Goal: Obtain resource: Download file/media

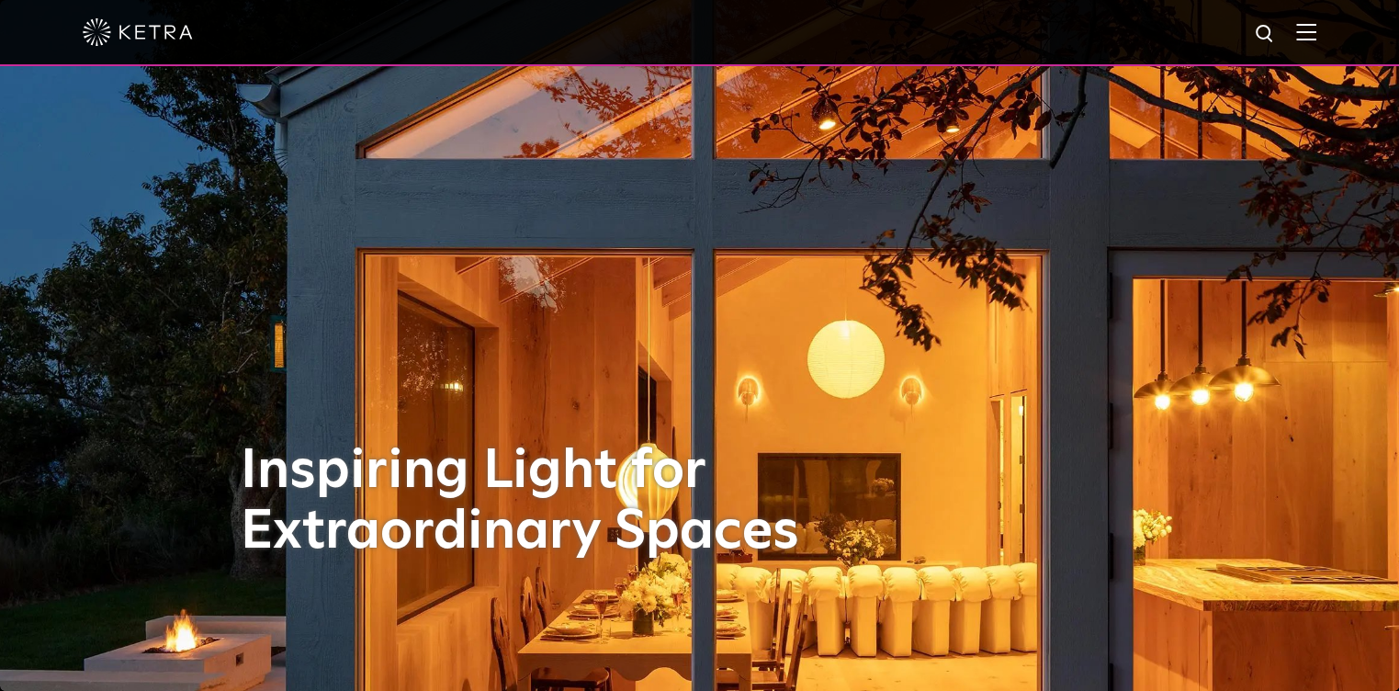
click at [1316, 39] on img at bounding box center [1306, 31] width 20 height 17
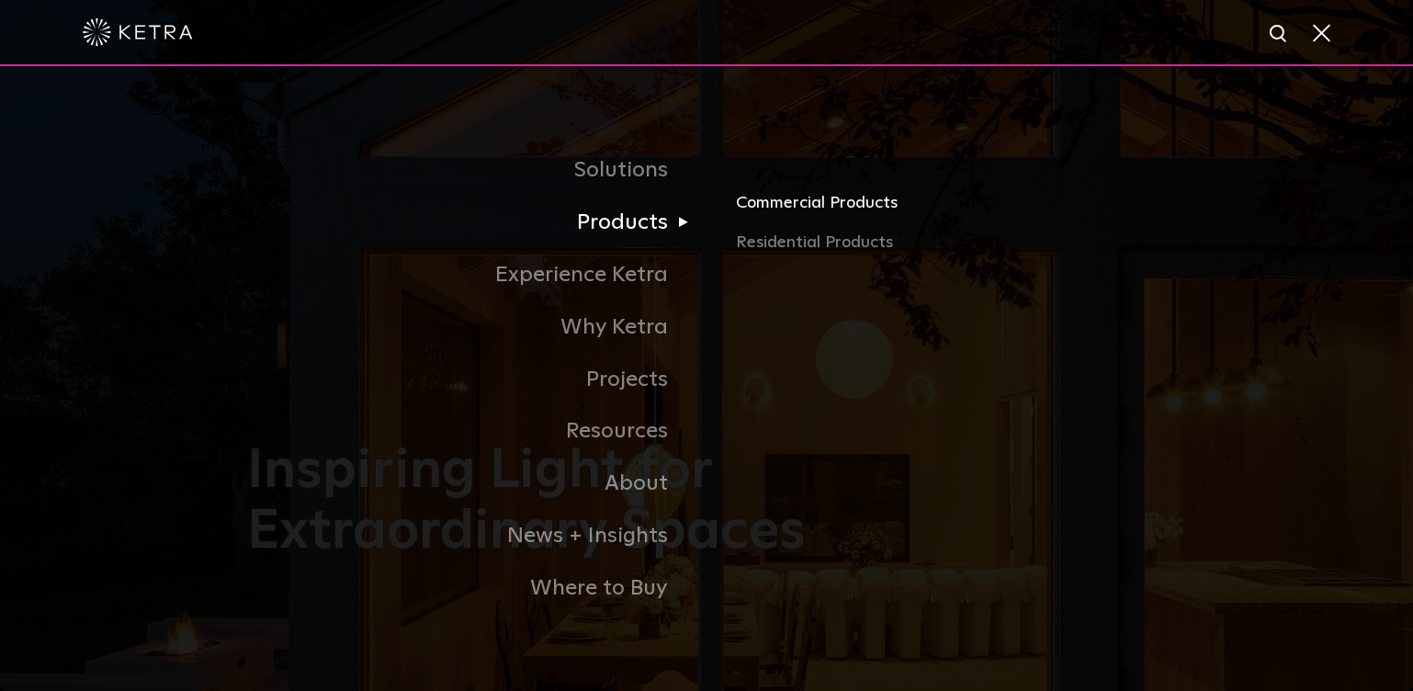
click at [782, 206] on link "Commercial Products" at bounding box center [951, 209] width 430 height 40
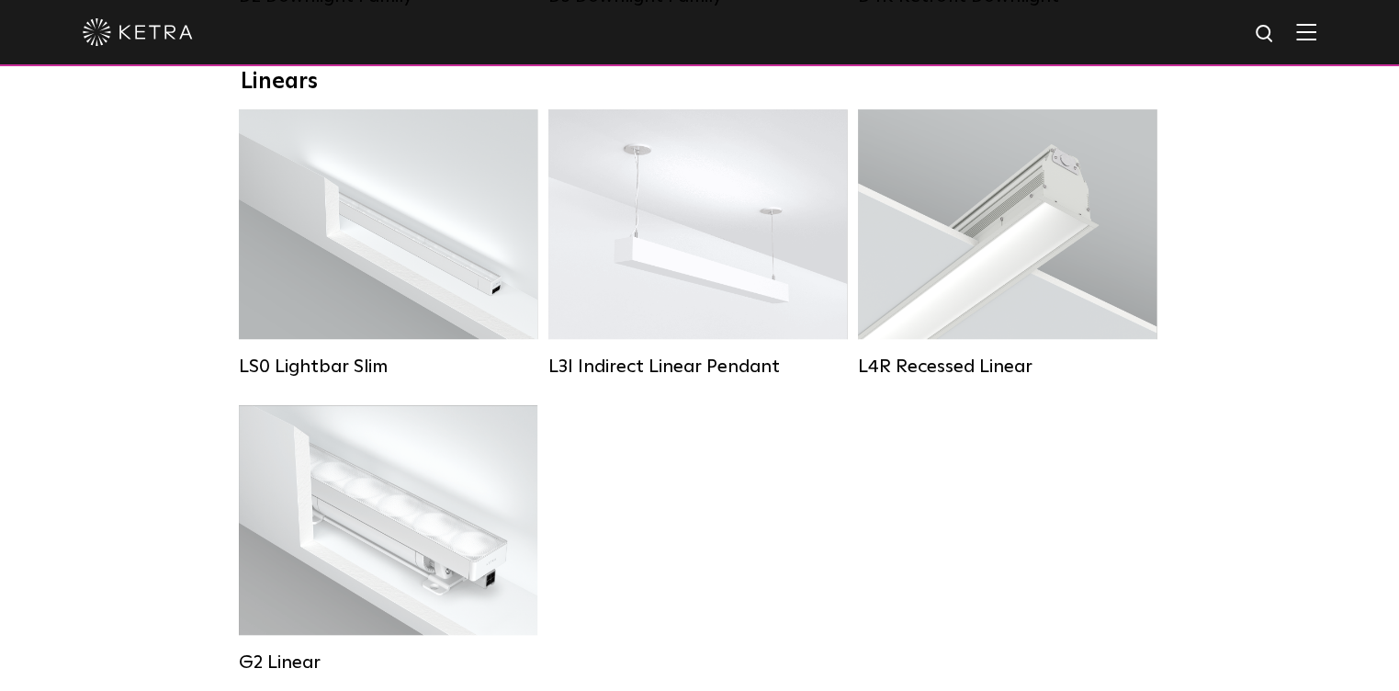
scroll to position [643, 0]
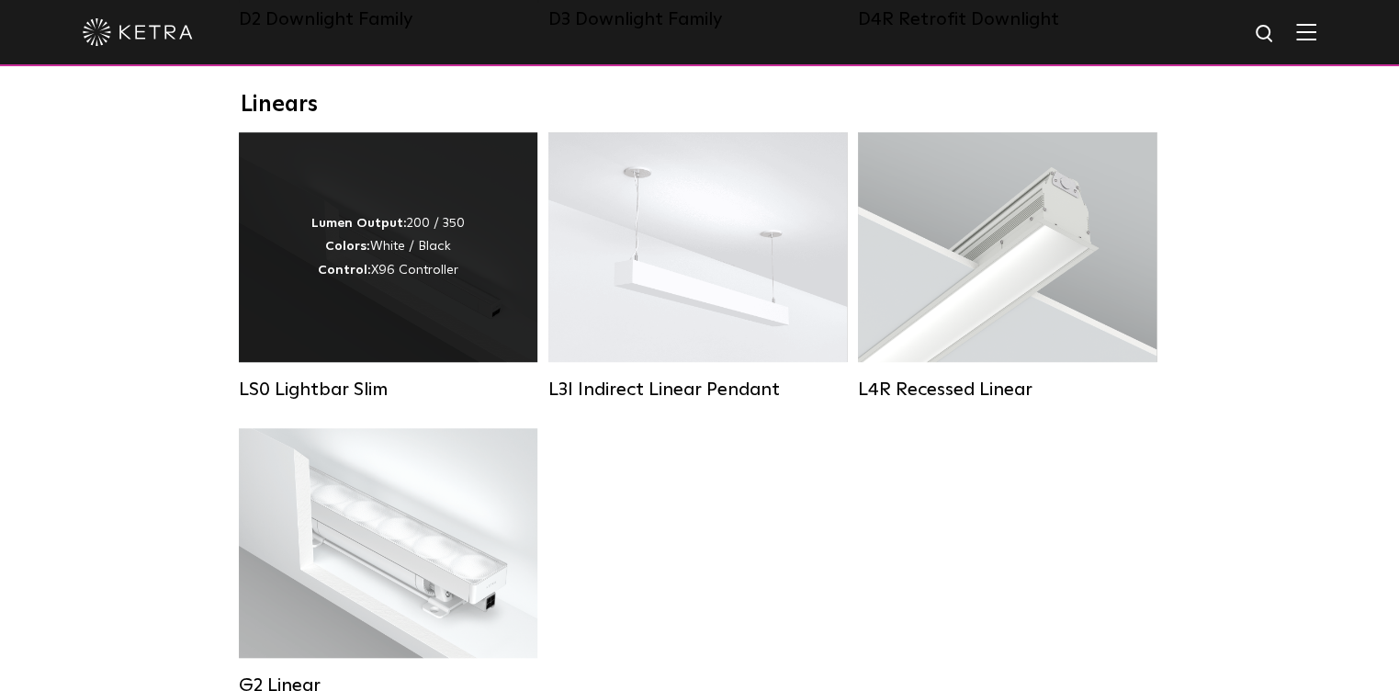
click at [371, 320] on div "Lumen Output: 200 / 350 Colors: White / Black Control: X96 Controller" at bounding box center [388, 247] width 299 height 230
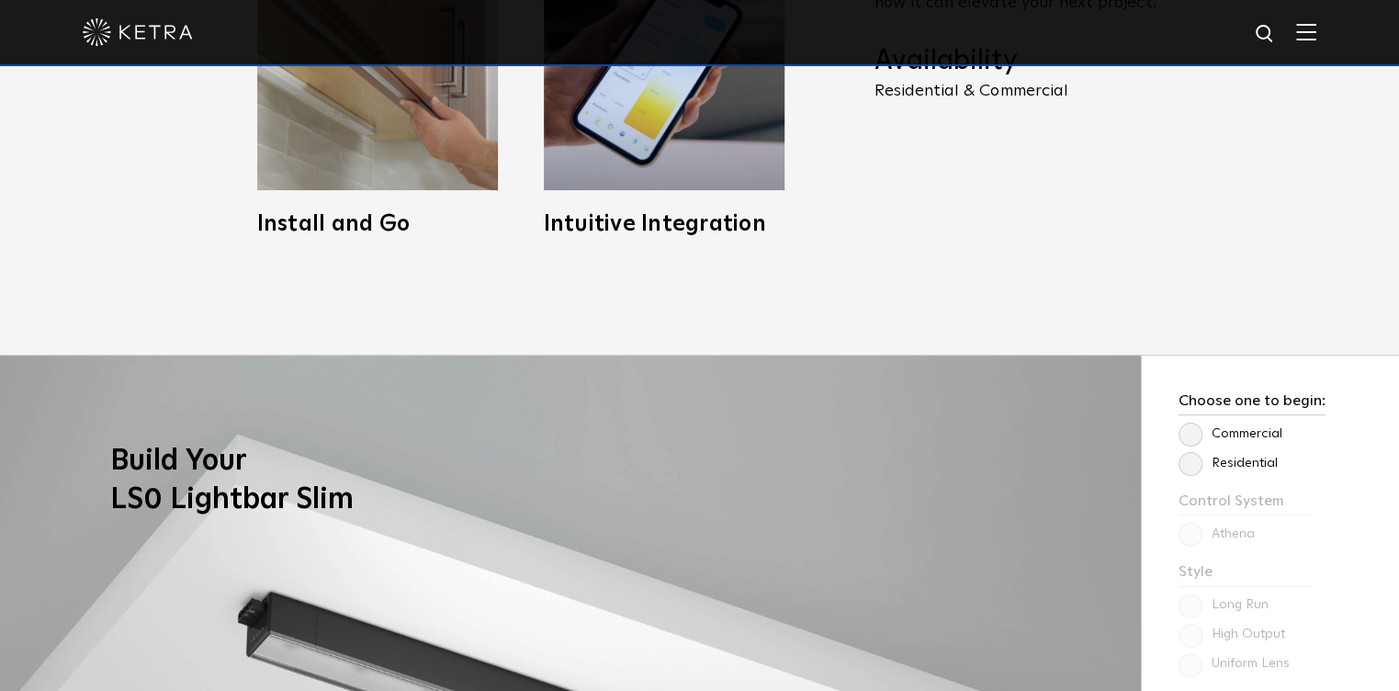
scroll to position [1378, 0]
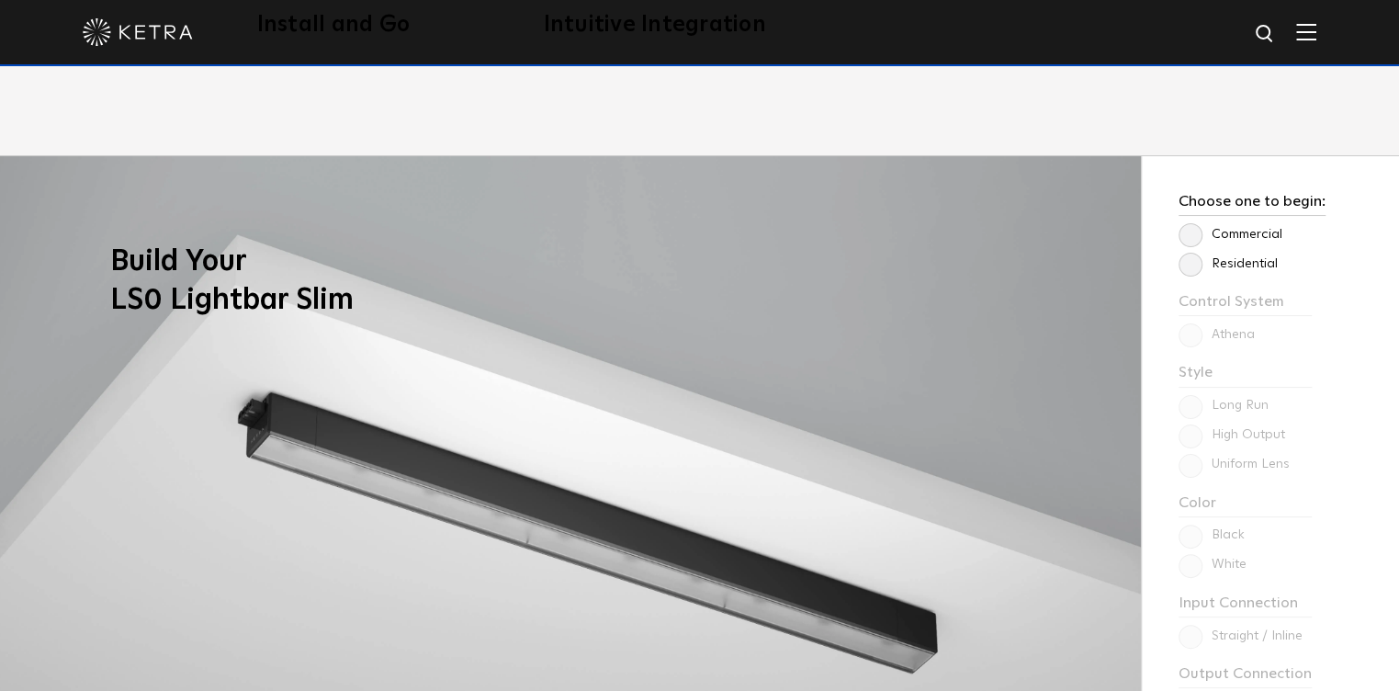
click at [1249, 237] on label "Commercial" at bounding box center [1230, 235] width 104 height 16
click at [0, 0] on input "Commercial" at bounding box center [0, 0] width 0 height 0
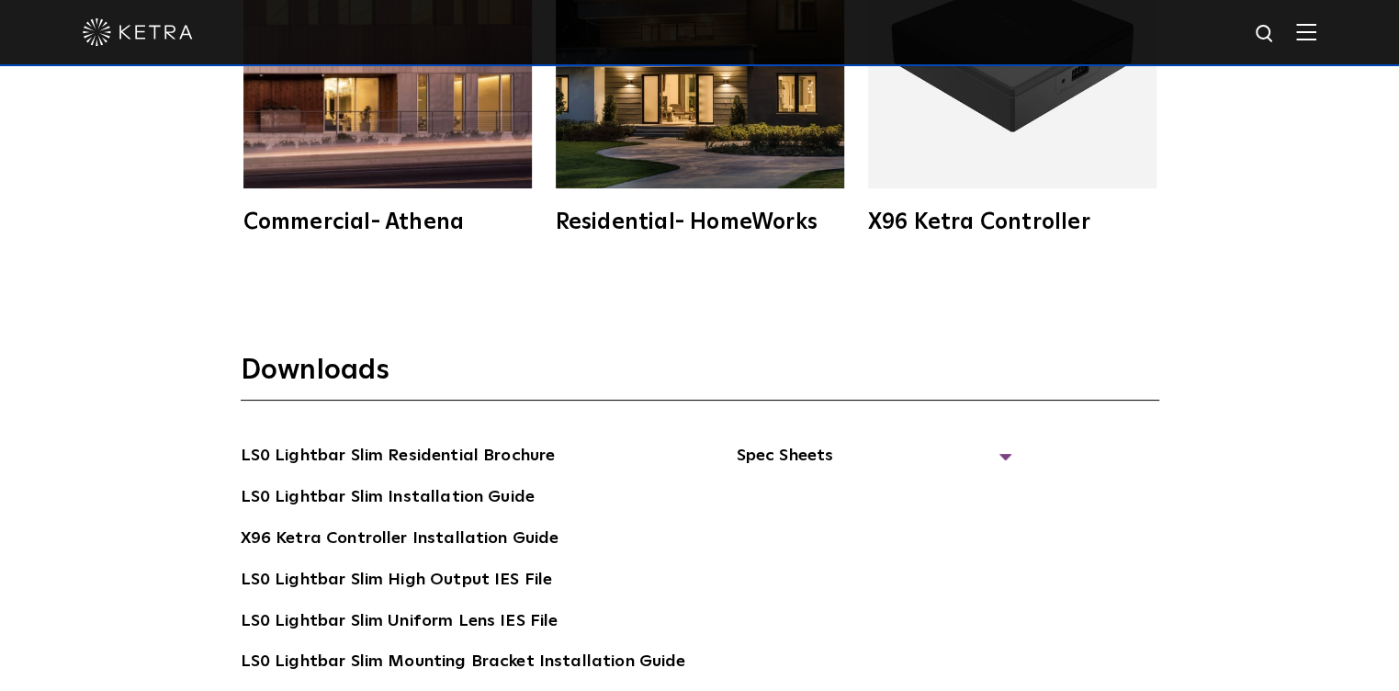
scroll to position [3399, 0]
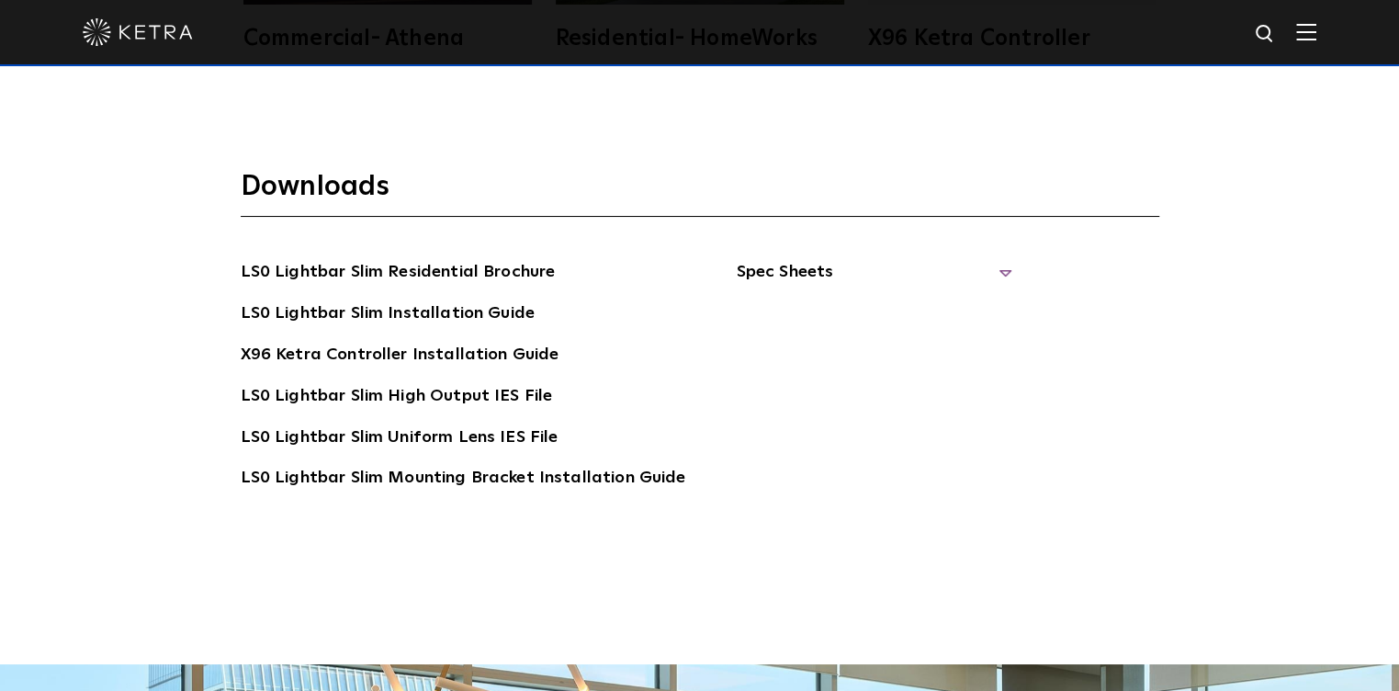
click at [819, 273] on span "Spec Sheets" at bounding box center [874, 279] width 276 height 40
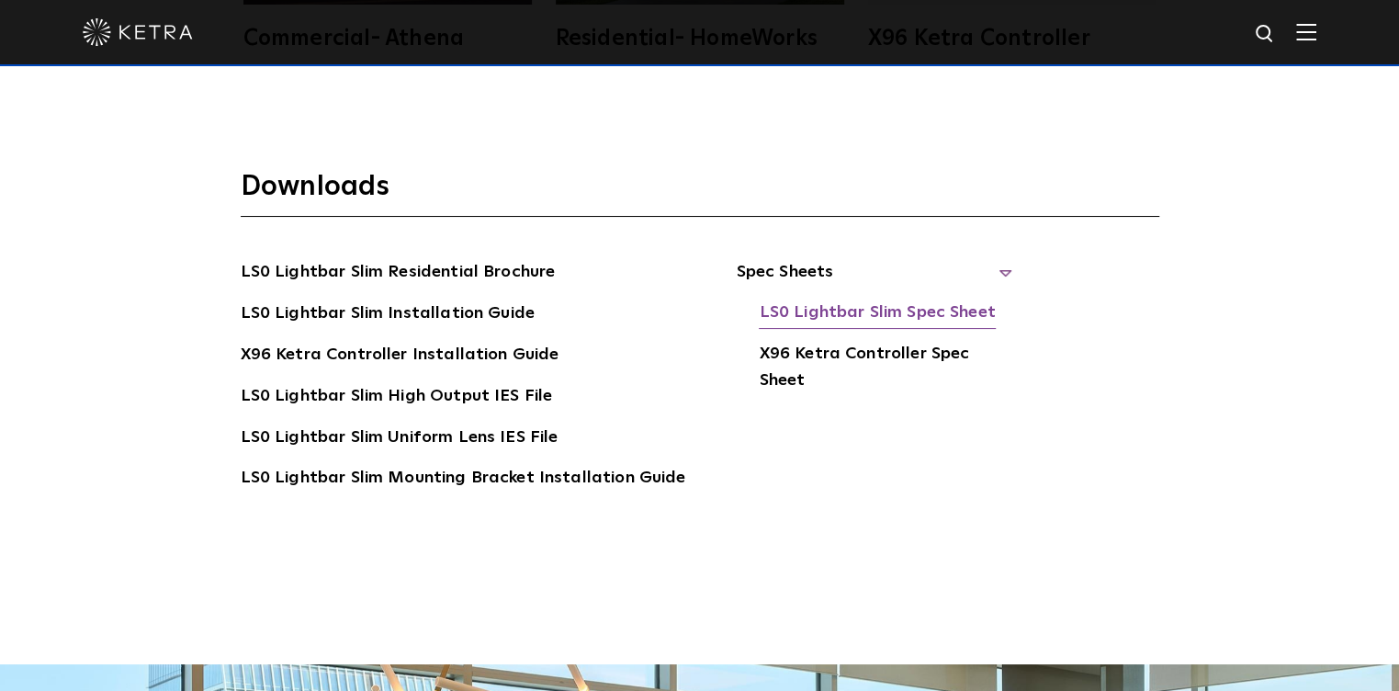
click at [891, 311] on link "LS0 Lightbar Slim Spec Sheet" at bounding box center [877, 313] width 236 height 29
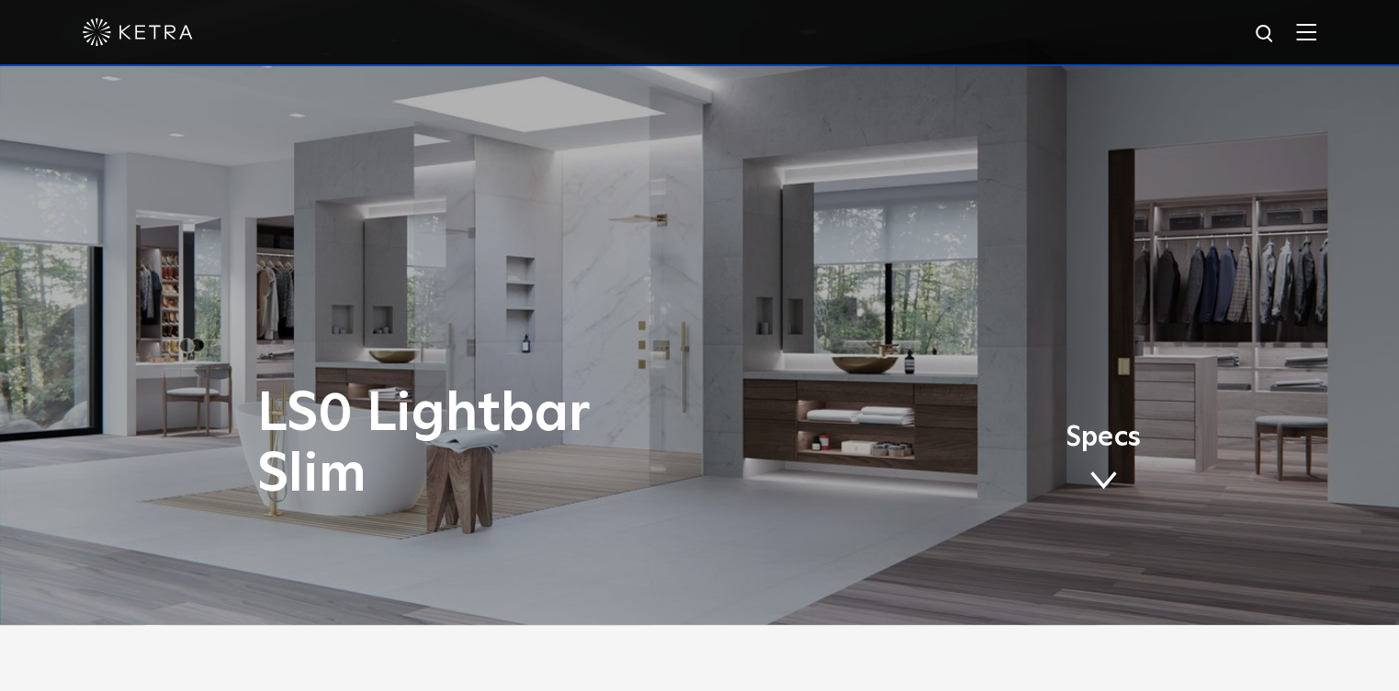
scroll to position [0, 0]
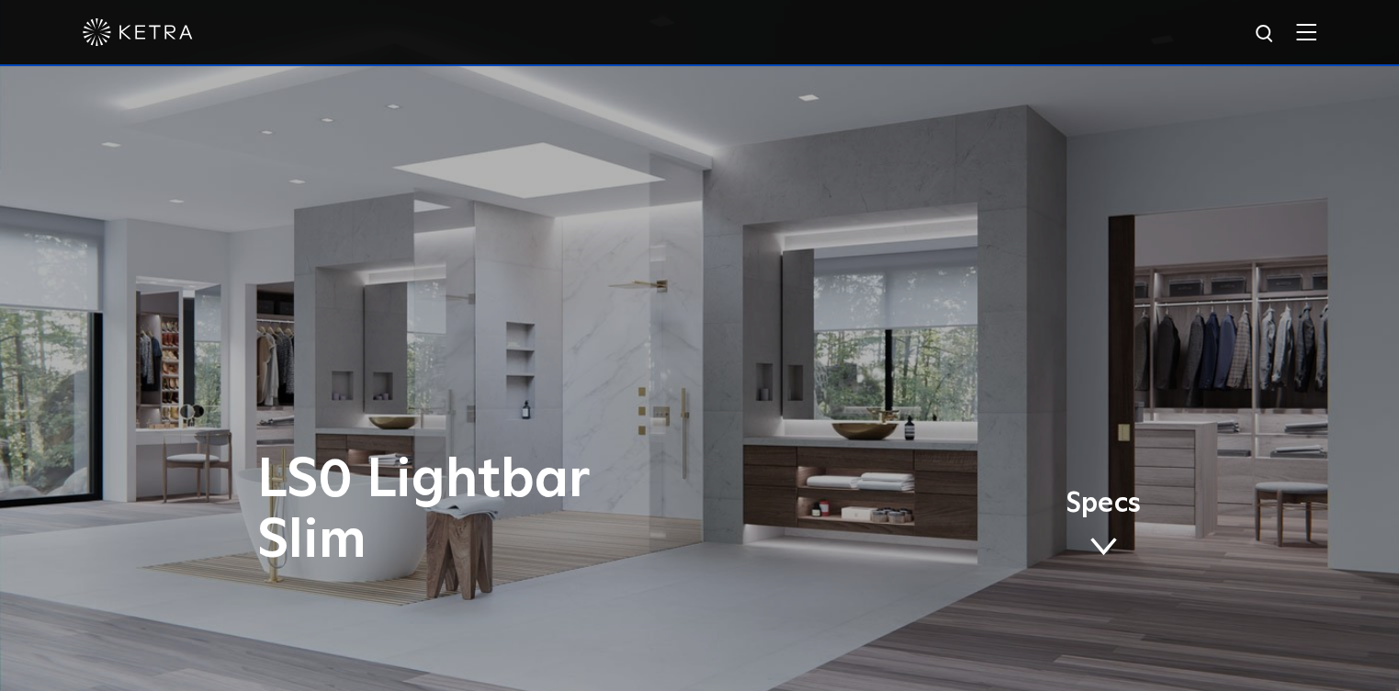
click at [175, 44] on img at bounding box center [138, 32] width 110 height 28
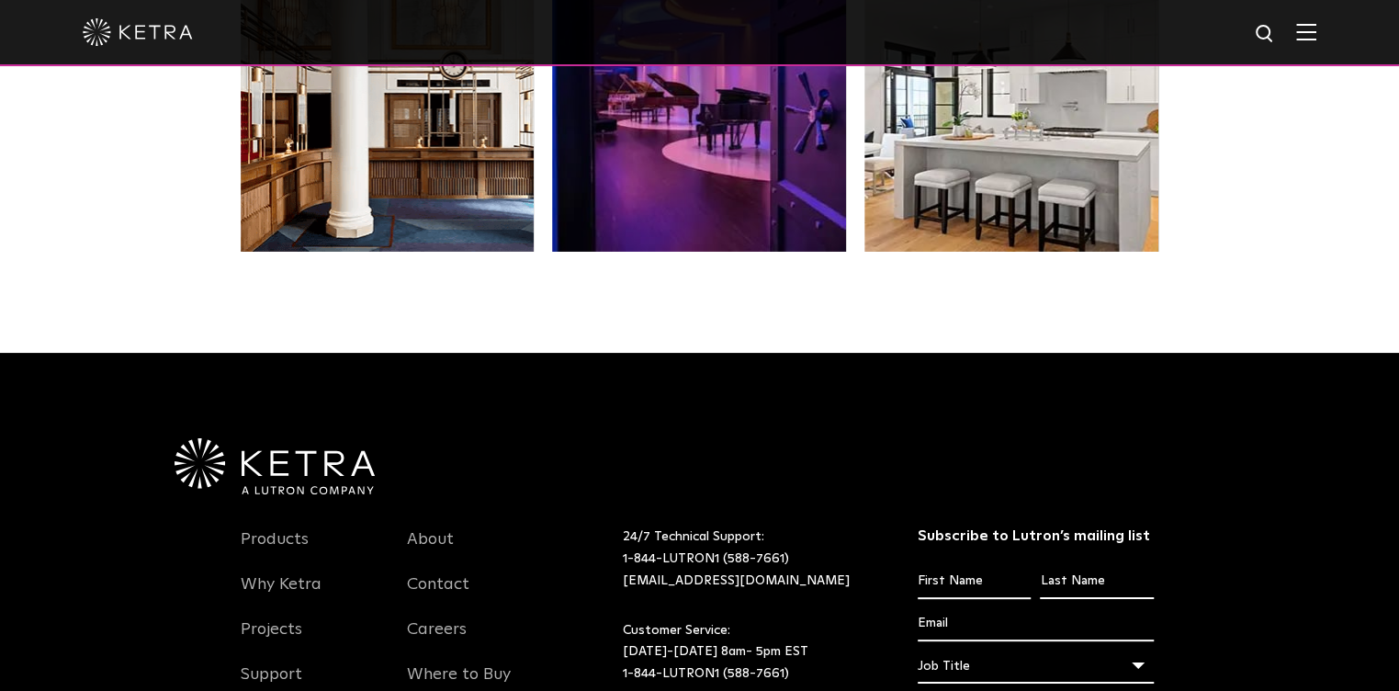
scroll to position [3674, 0]
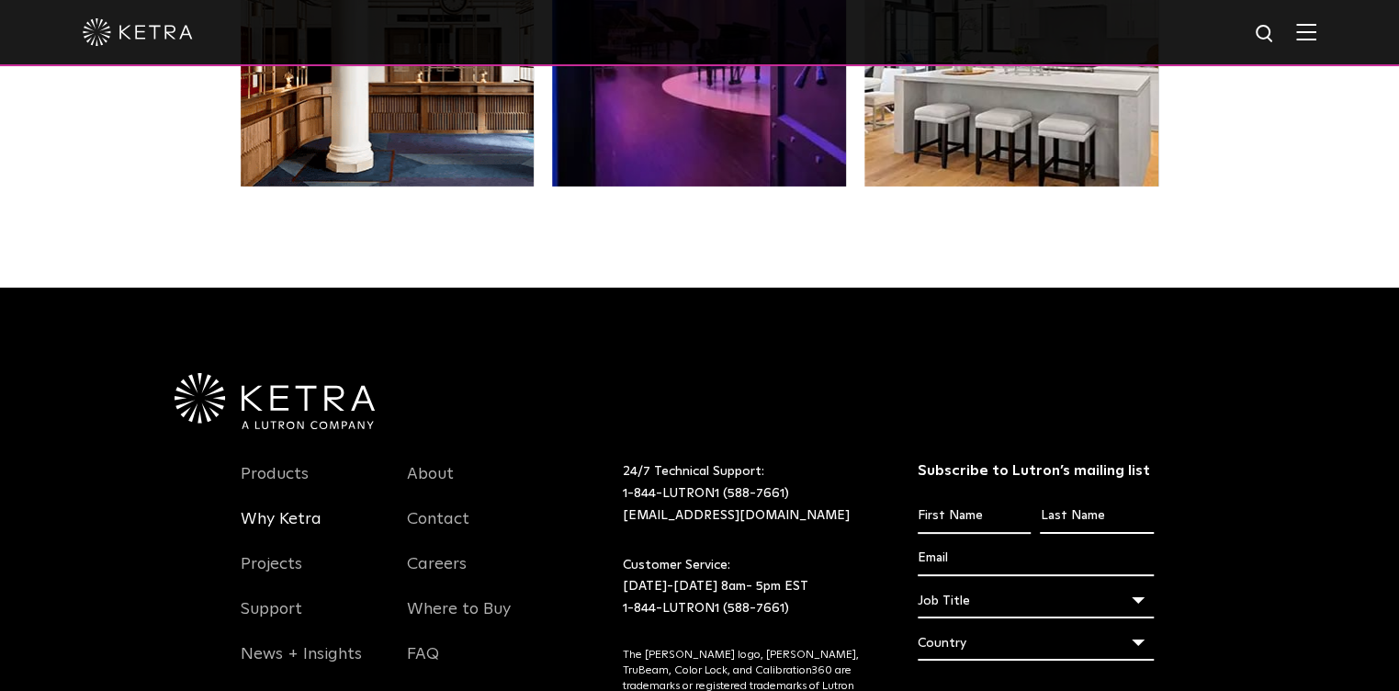
click at [288, 521] on link "Why Ketra" at bounding box center [281, 530] width 81 height 42
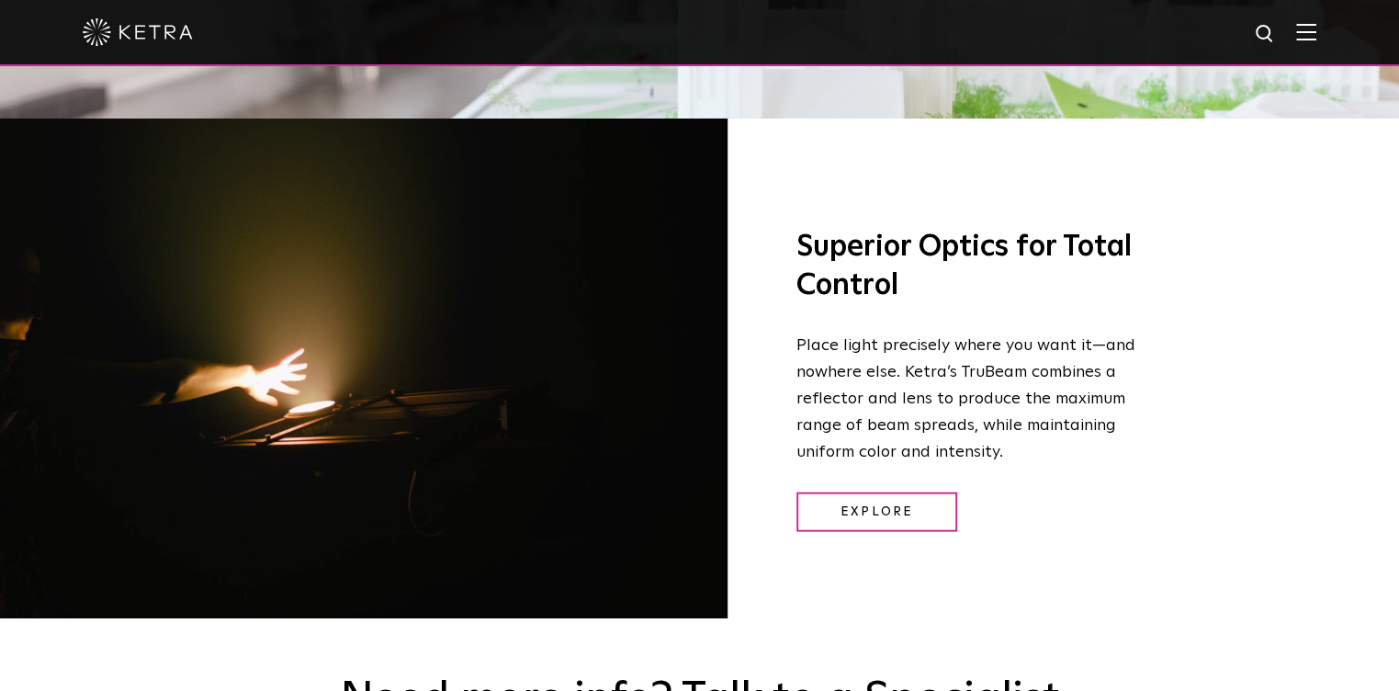
scroll to position [2388, 0]
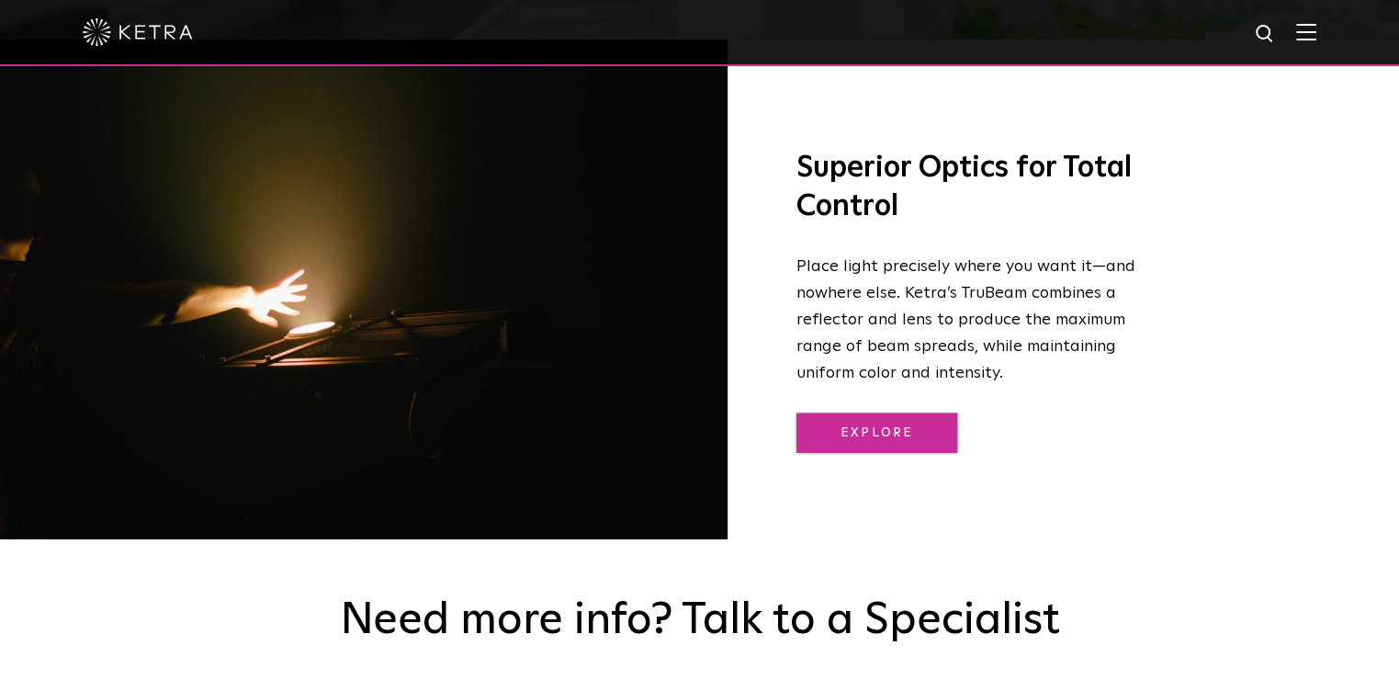
click at [873, 413] on link "Explore" at bounding box center [876, 432] width 161 height 39
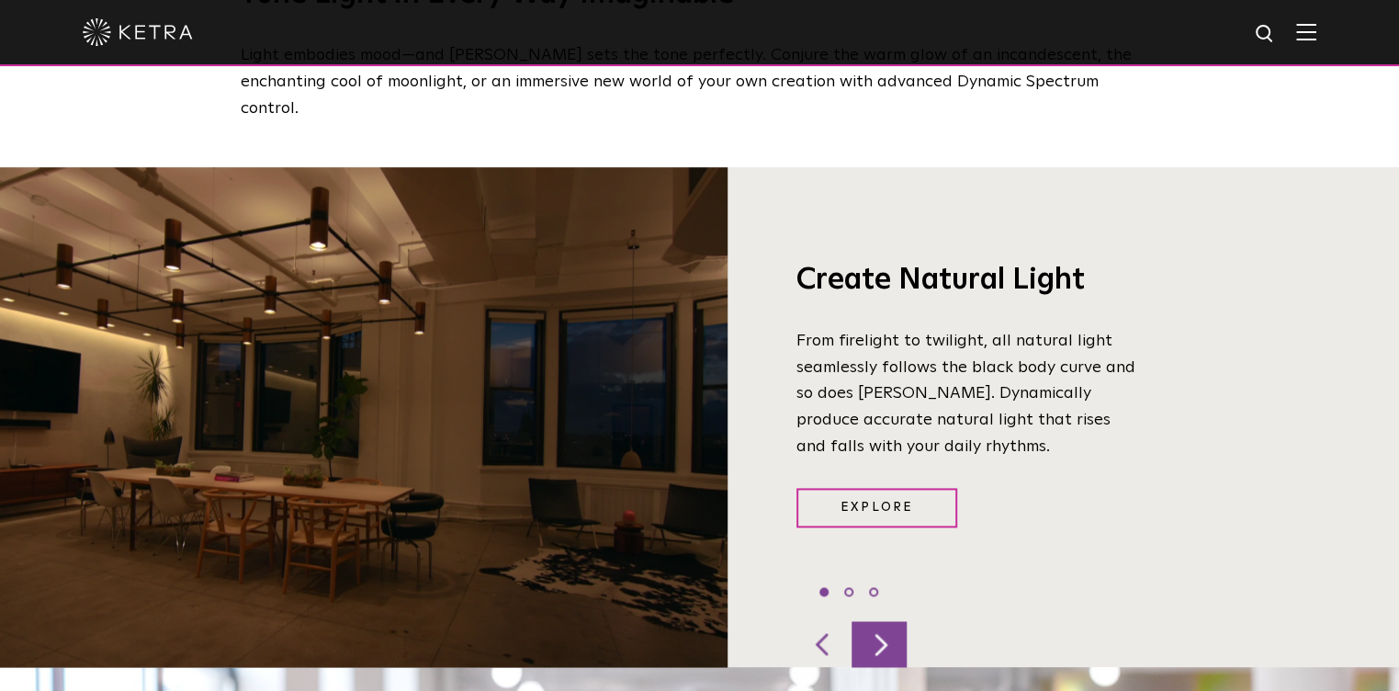
click at [877, 621] on div at bounding box center [878, 644] width 55 height 46
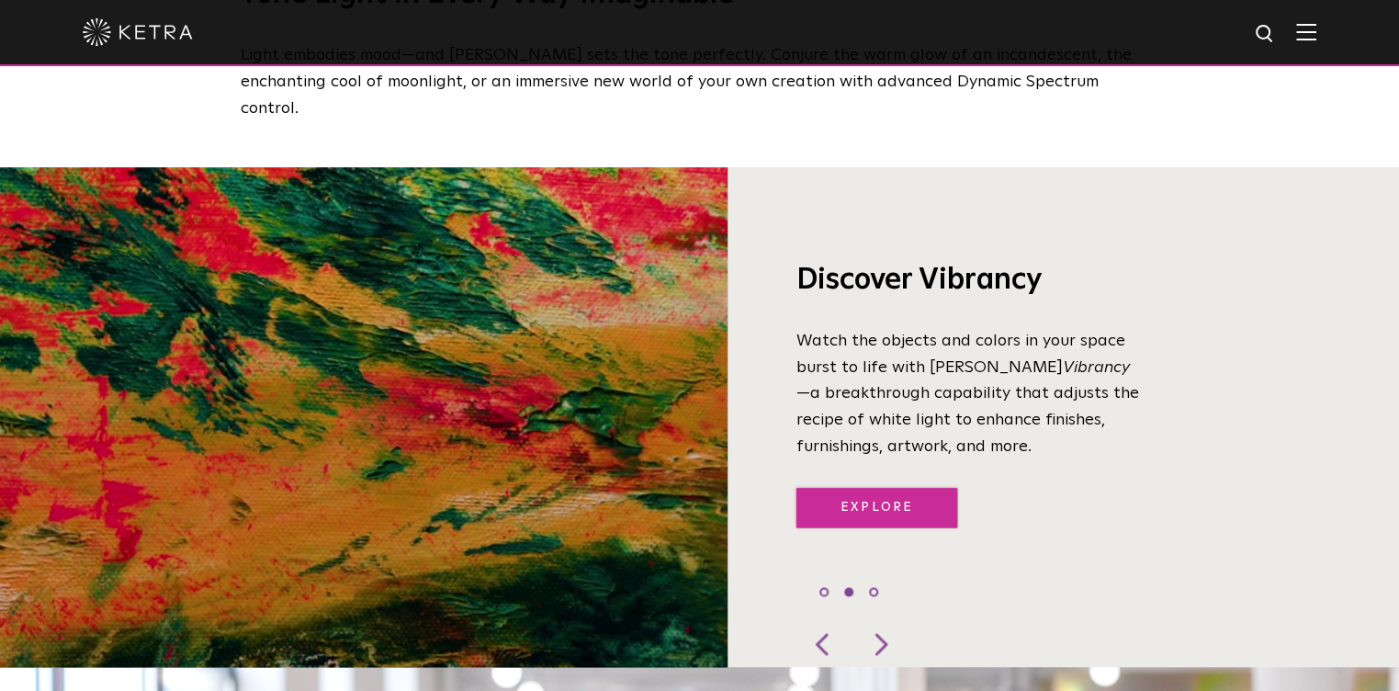
click at [899, 488] on link "Explore" at bounding box center [876, 507] width 161 height 39
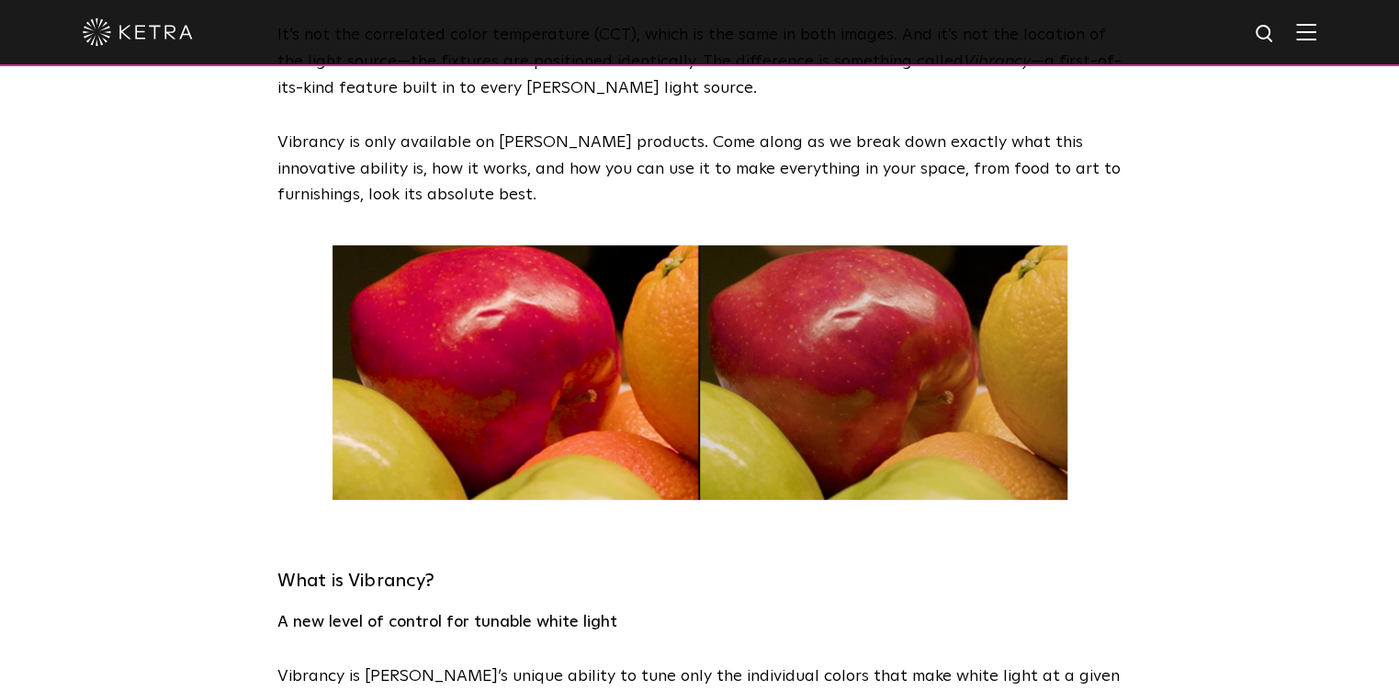
scroll to position [459, 0]
